Goal: Task Accomplishment & Management: Manage account settings

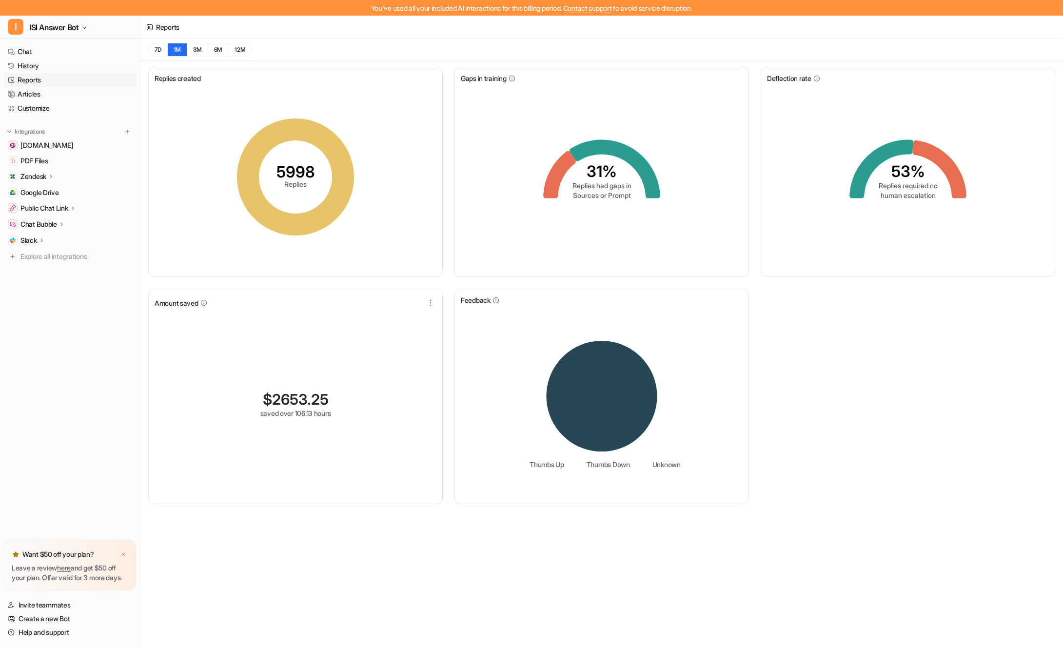
click at [60, 234] on div "Slack" at bounding box center [70, 241] width 132 height 14
drag, startPoint x: 122, startPoint y: 542, endPoint x: 123, endPoint y: 530, distance: 12.7
click at [123, 552] on img at bounding box center [123, 555] width 6 height 6
click at [20, 26] on span "I" at bounding box center [16, 27] width 16 height 16
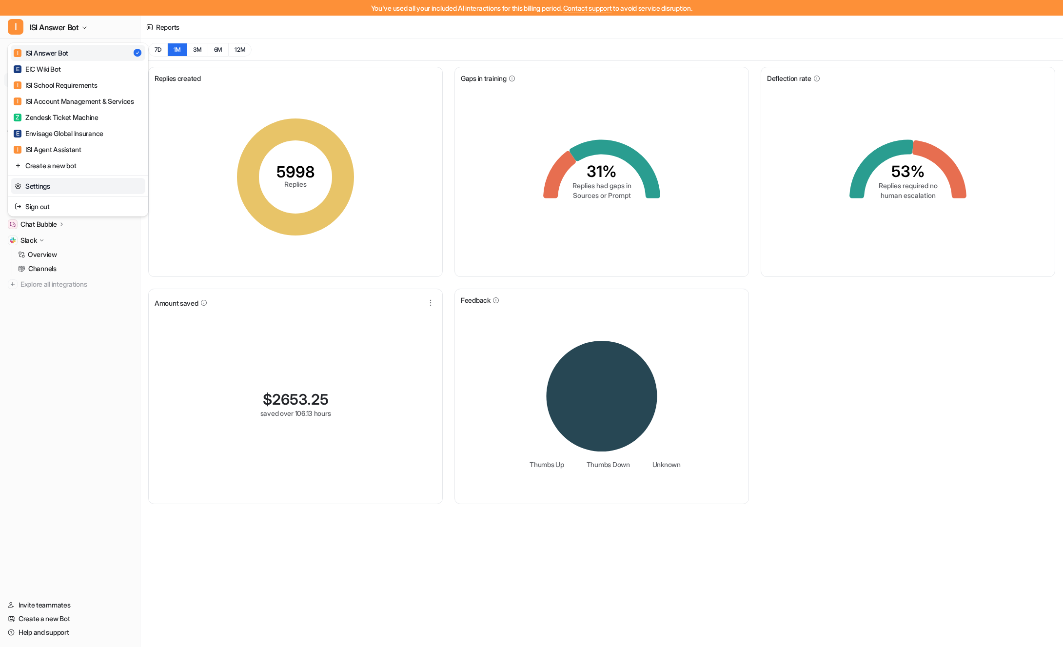
click at [12, 184] on link "Settings" at bounding box center [78, 186] width 135 height 16
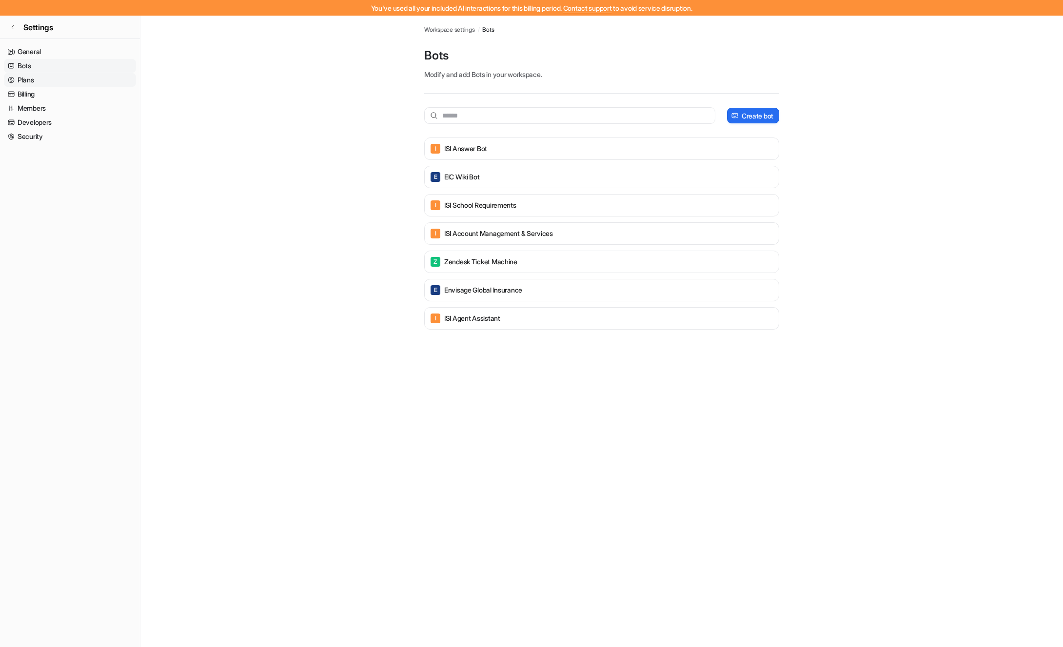
click at [24, 79] on link "Plans" at bounding box center [70, 80] width 132 height 14
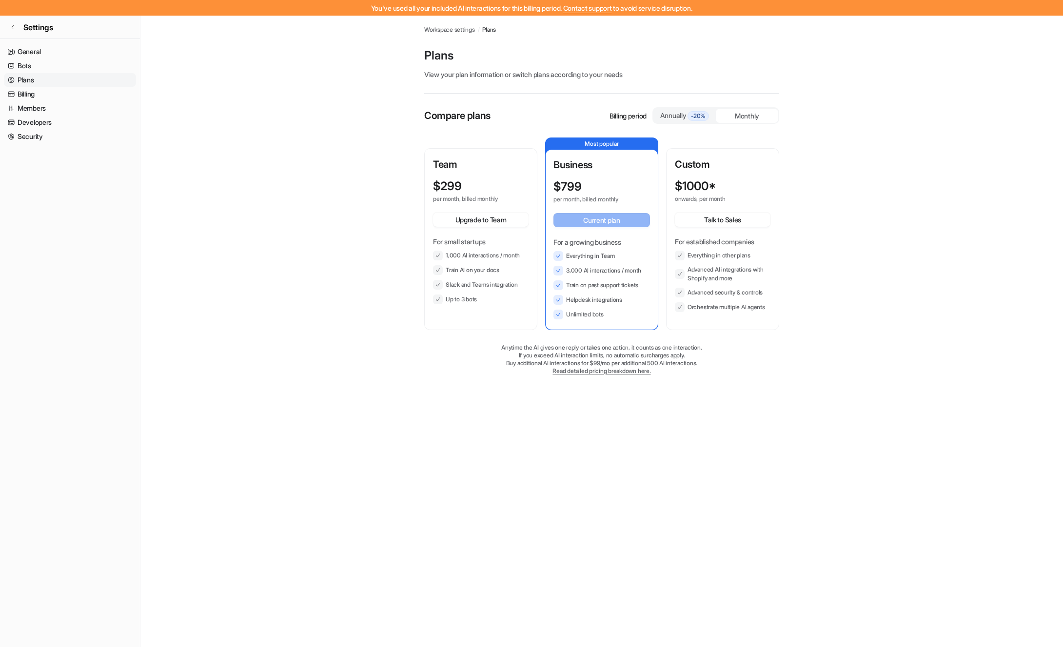
click at [742, 117] on div "Monthly" at bounding box center [747, 116] width 62 height 14
click at [690, 117] on span "-20%" at bounding box center [698, 116] width 21 height 10
click at [749, 119] on div "Monthly" at bounding box center [747, 116] width 62 height 14
click at [667, 111] on div "Annually -20%" at bounding box center [684, 115] width 55 height 11
click at [732, 118] on div "Monthly" at bounding box center [747, 116] width 62 height 14
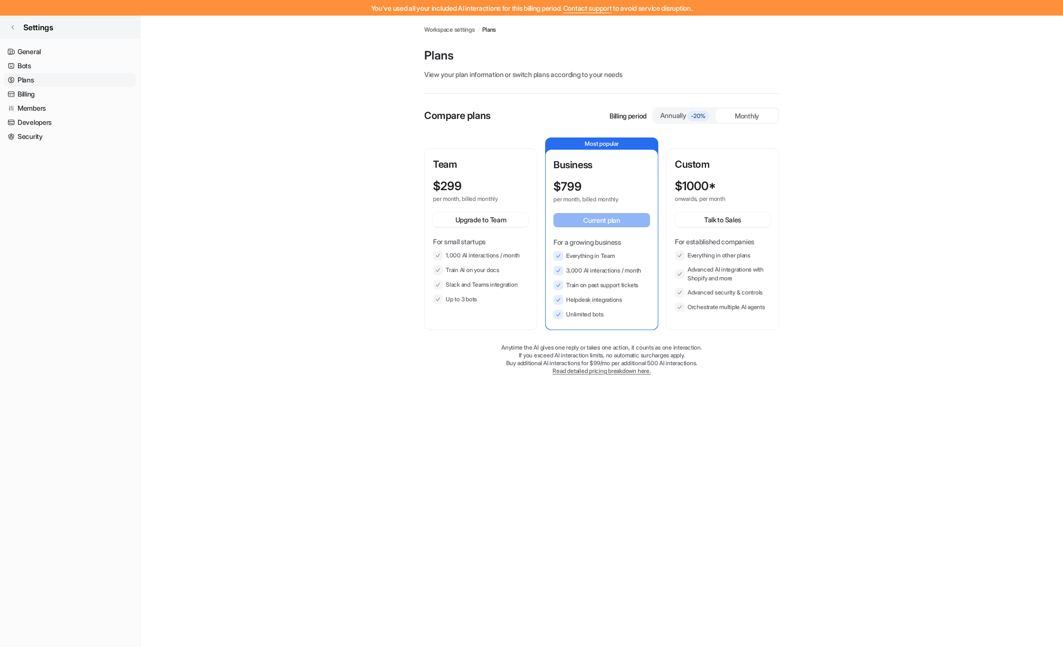
click at [13, 30] on link "Settings" at bounding box center [70, 27] width 140 height 23
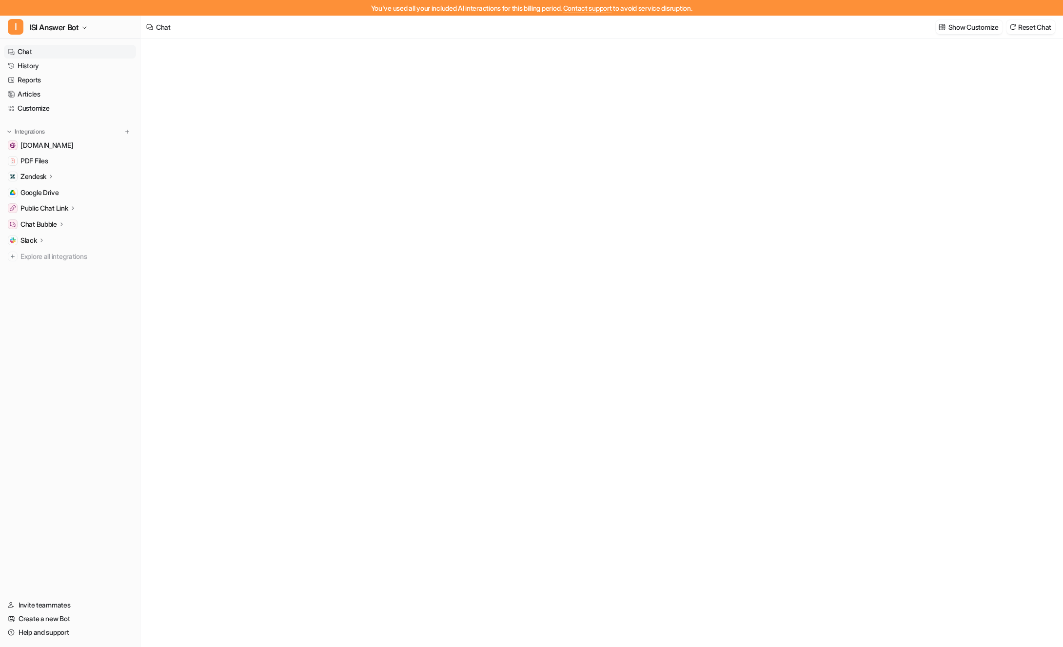
type textarea "**********"
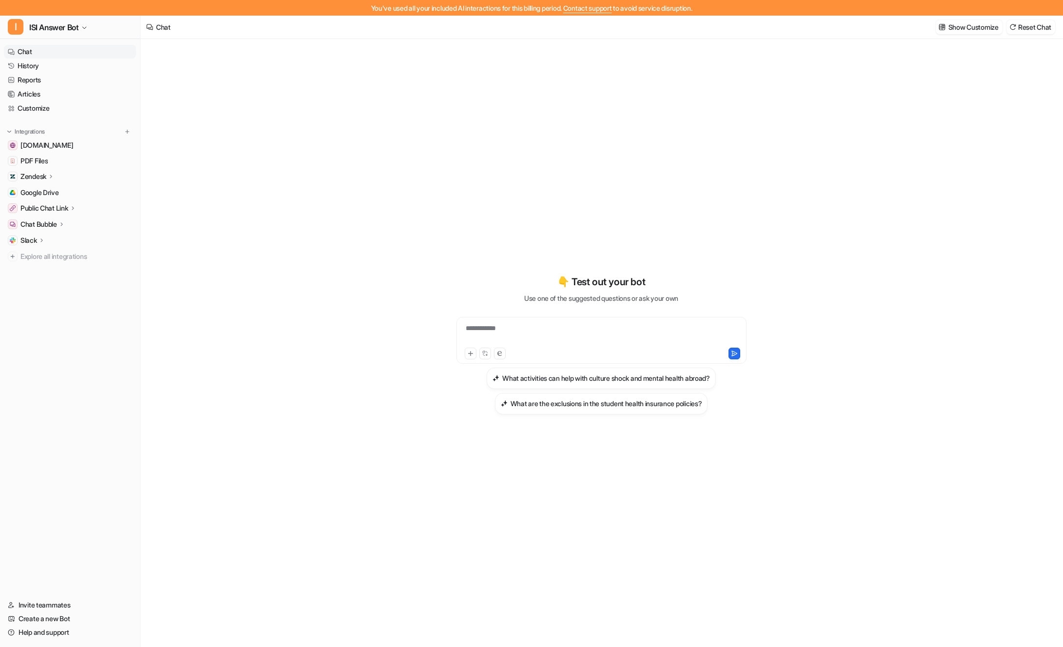
scroll to position [16, 0]
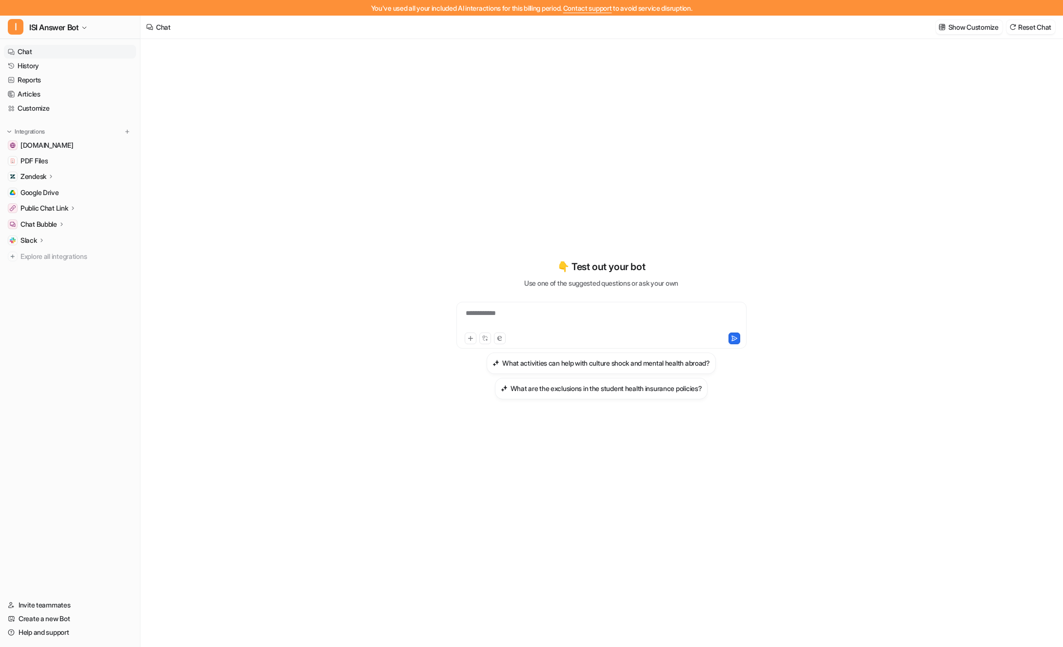
click at [386, 96] on div "**********" at bounding box center [601, 335] width 922 height 624
